Goal: Check status

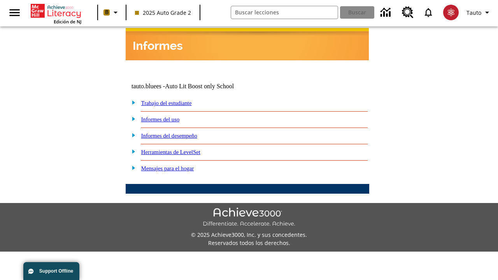
click at [175, 100] on link "Trabajo del estudiante" at bounding box center [166, 103] width 51 height 6
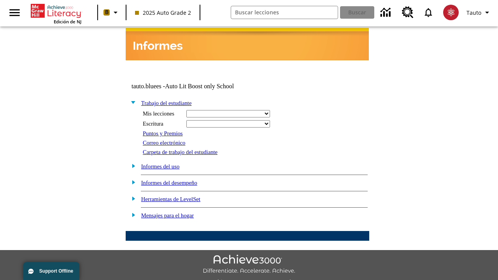
select select "/options/reports/?report_id=24&atype=14&section=2"
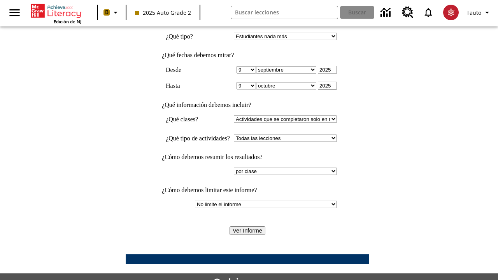
scroll to position [203, 0]
